Goal: Task Accomplishment & Management: Complete application form

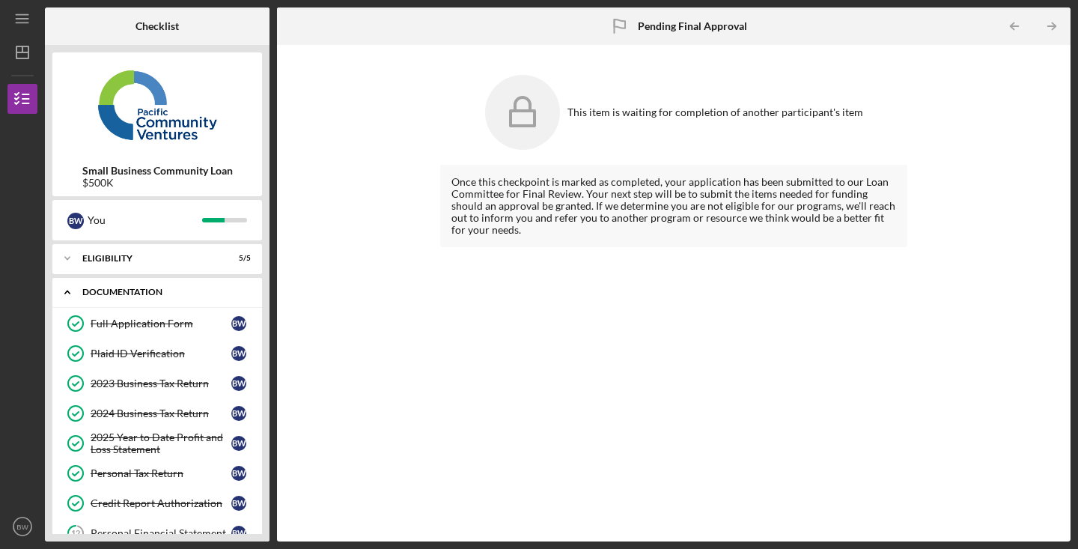
scroll to position [151, 0]
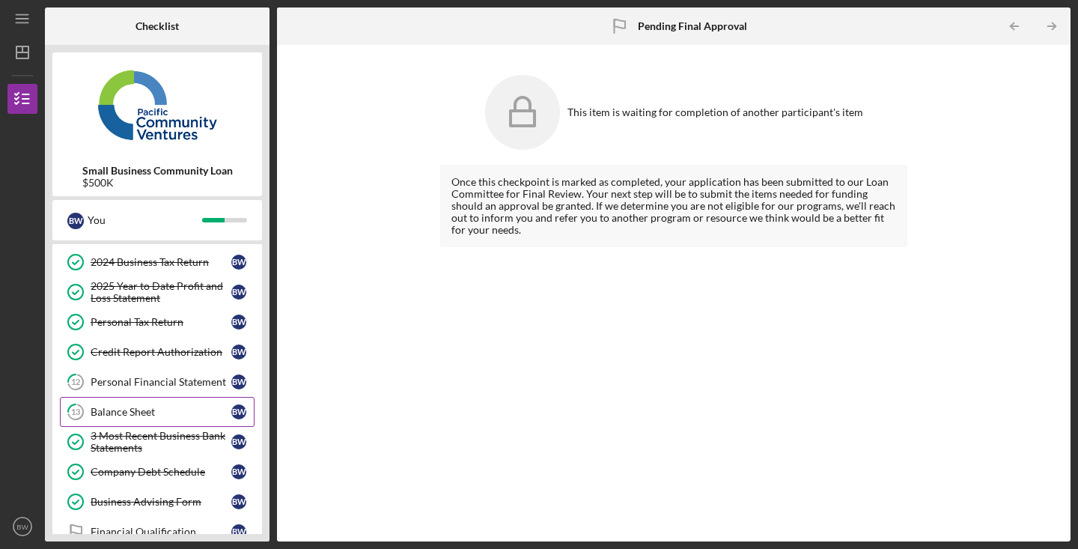
click at [148, 414] on div "Balance Sheet" at bounding box center [161, 412] width 141 height 12
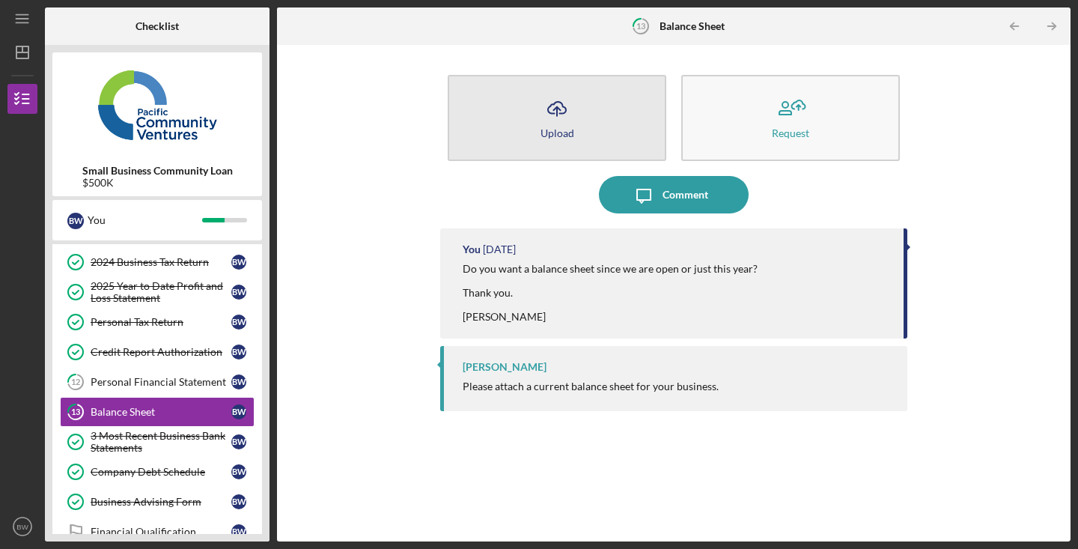
click at [542, 119] on icon "Icon/Upload" at bounding box center [556, 108] width 37 height 37
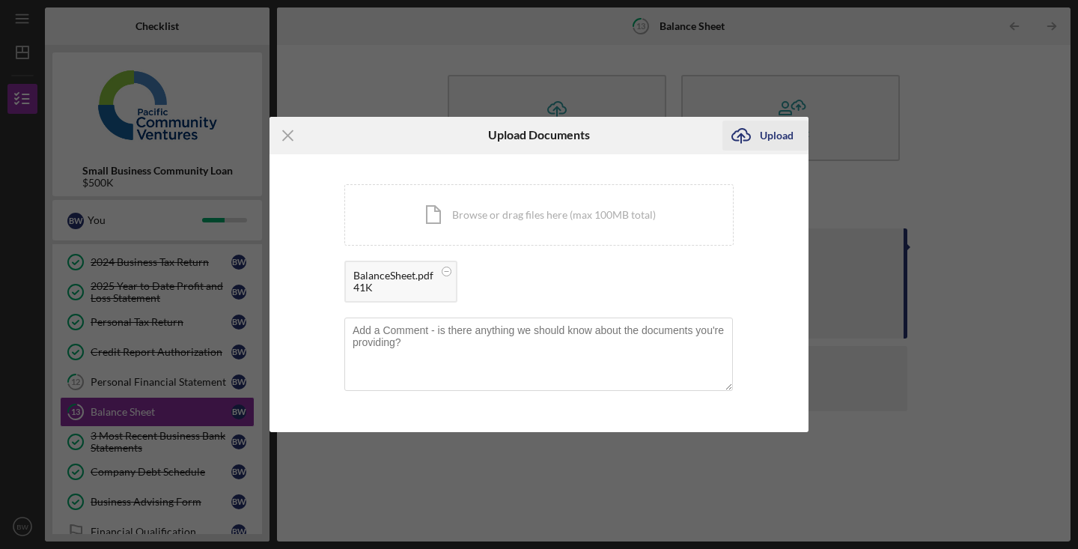
click at [775, 141] on div "Upload" at bounding box center [777, 136] width 34 height 30
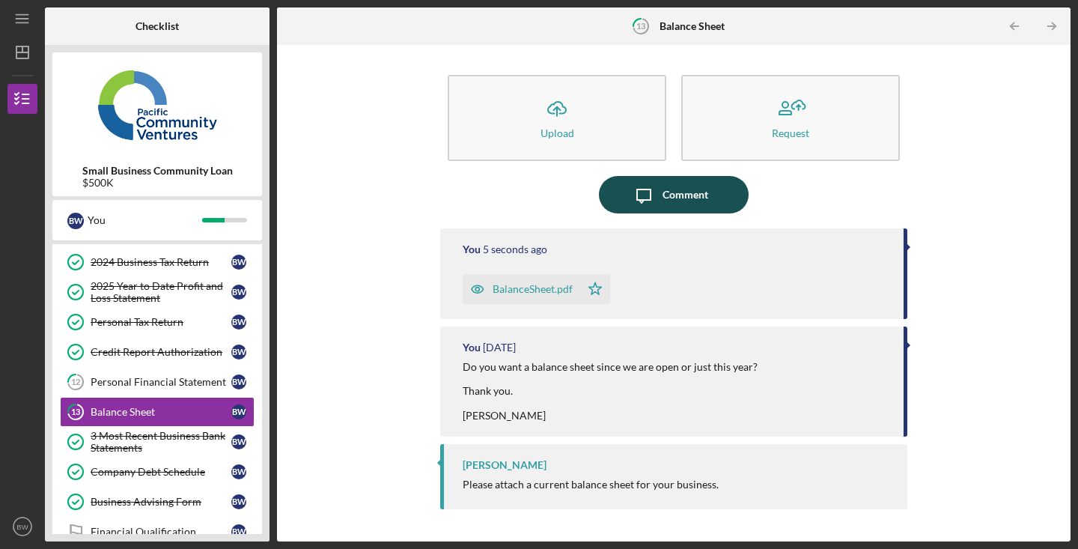
click at [646, 197] on icon "Icon/Message" at bounding box center [643, 194] width 37 height 37
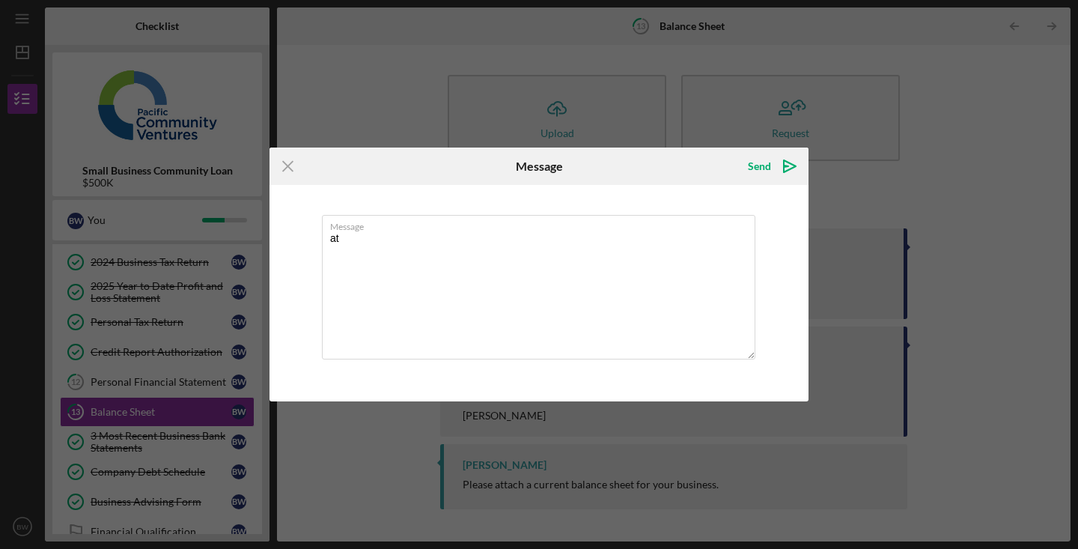
type textarea "a"
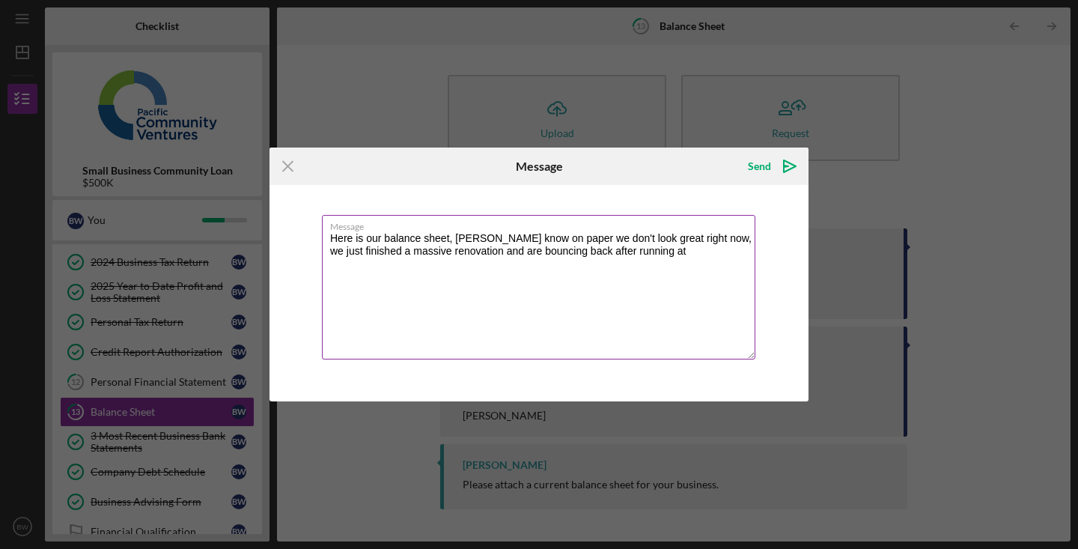
paste textarea "half capacity"
type textarea "Here is our balance sheet, [PERSON_NAME] know on paper we don't look great righ…"
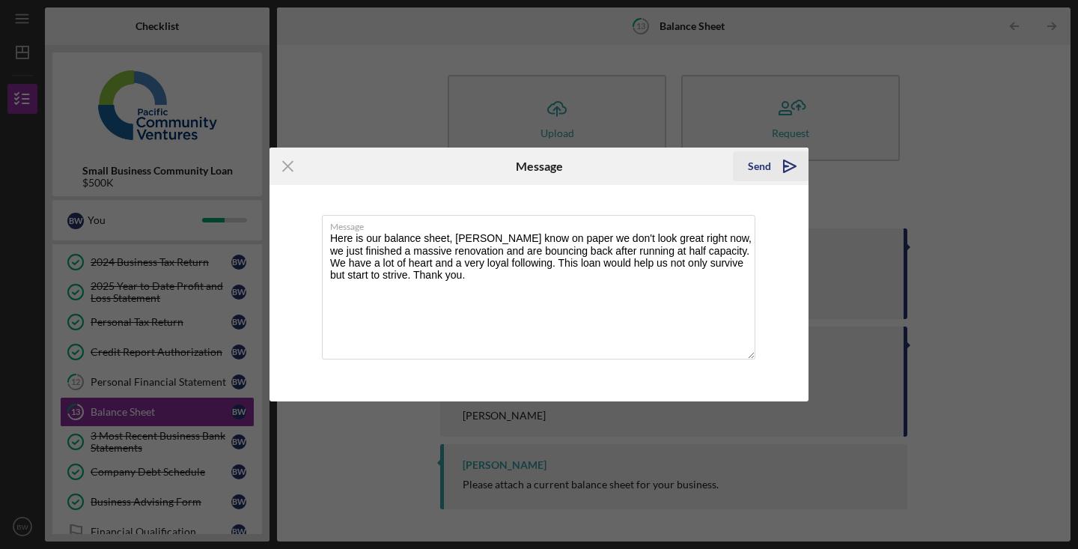
click at [755, 166] on div "Send" at bounding box center [759, 166] width 23 height 30
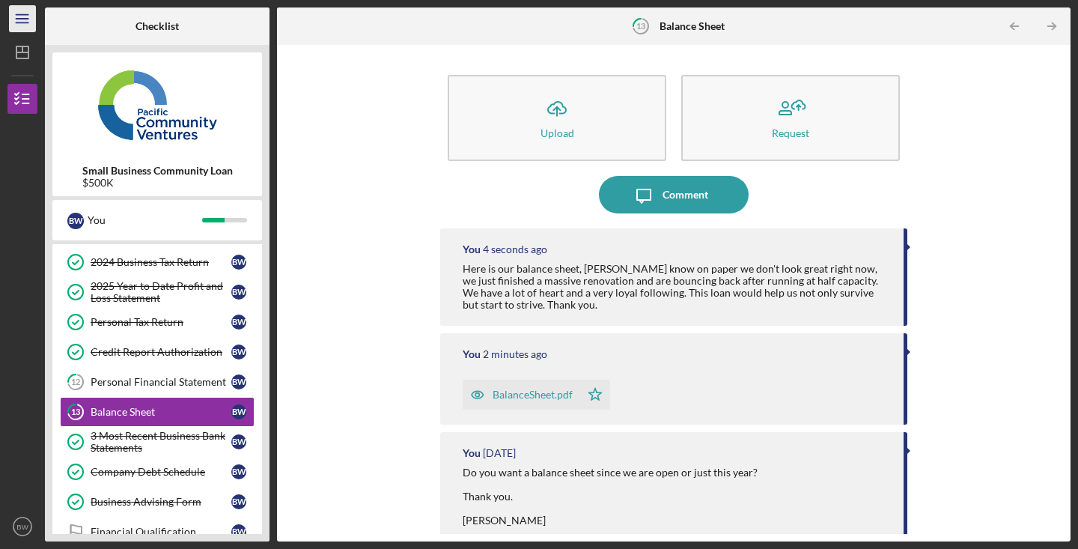
click at [22, 13] on icon "Icon/Menu" at bounding box center [23, 19] width 34 height 34
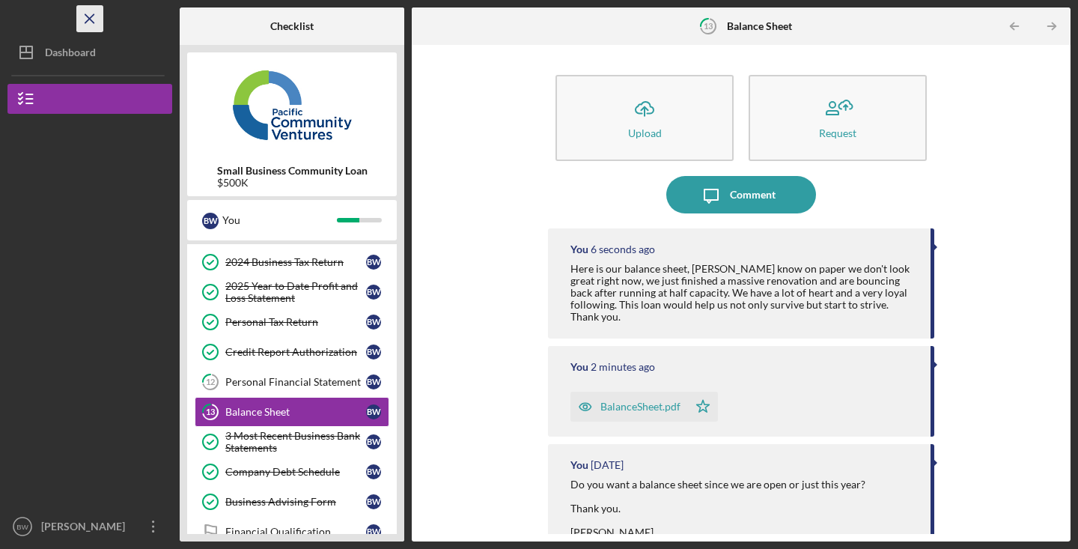
click at [85, 14] on line "button" at bounding box center [89, 18] width 8 height 8
